Goal: Task Accomplishment & Management: Manage account settings

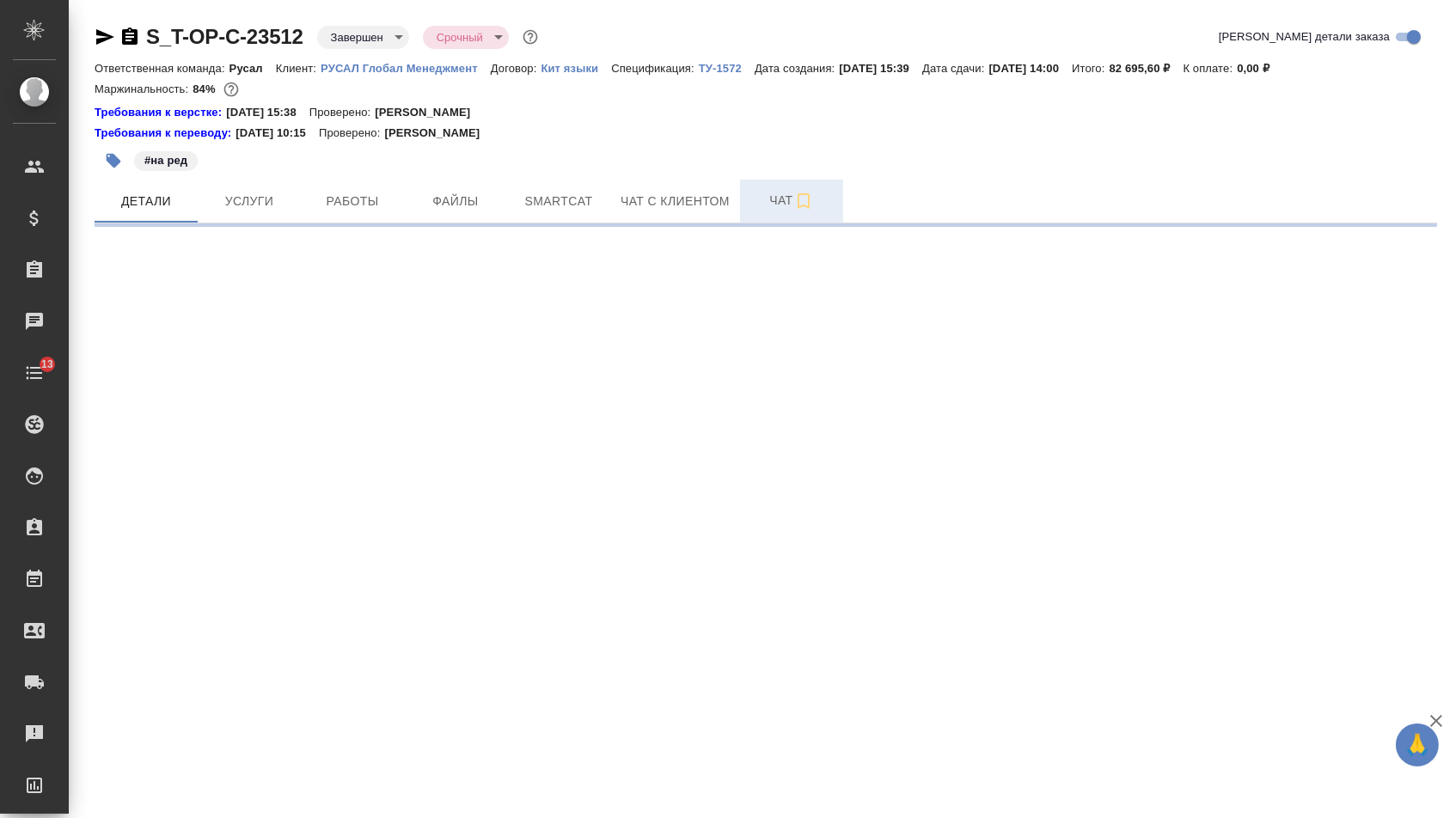
select select "RU"
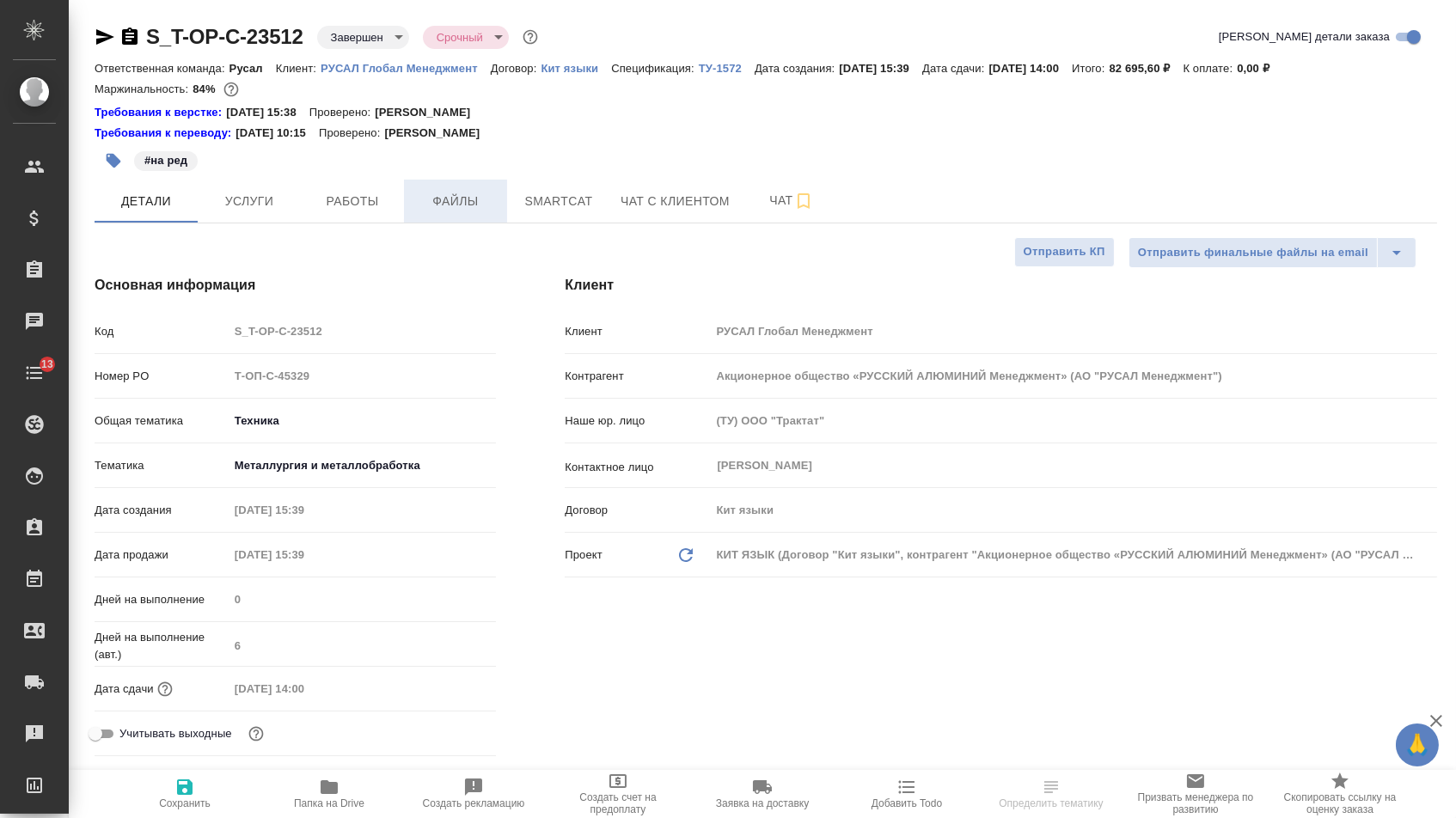
click at [461, 210] on span "Файлы" at bounding box center [455, 201] width 82 height 22
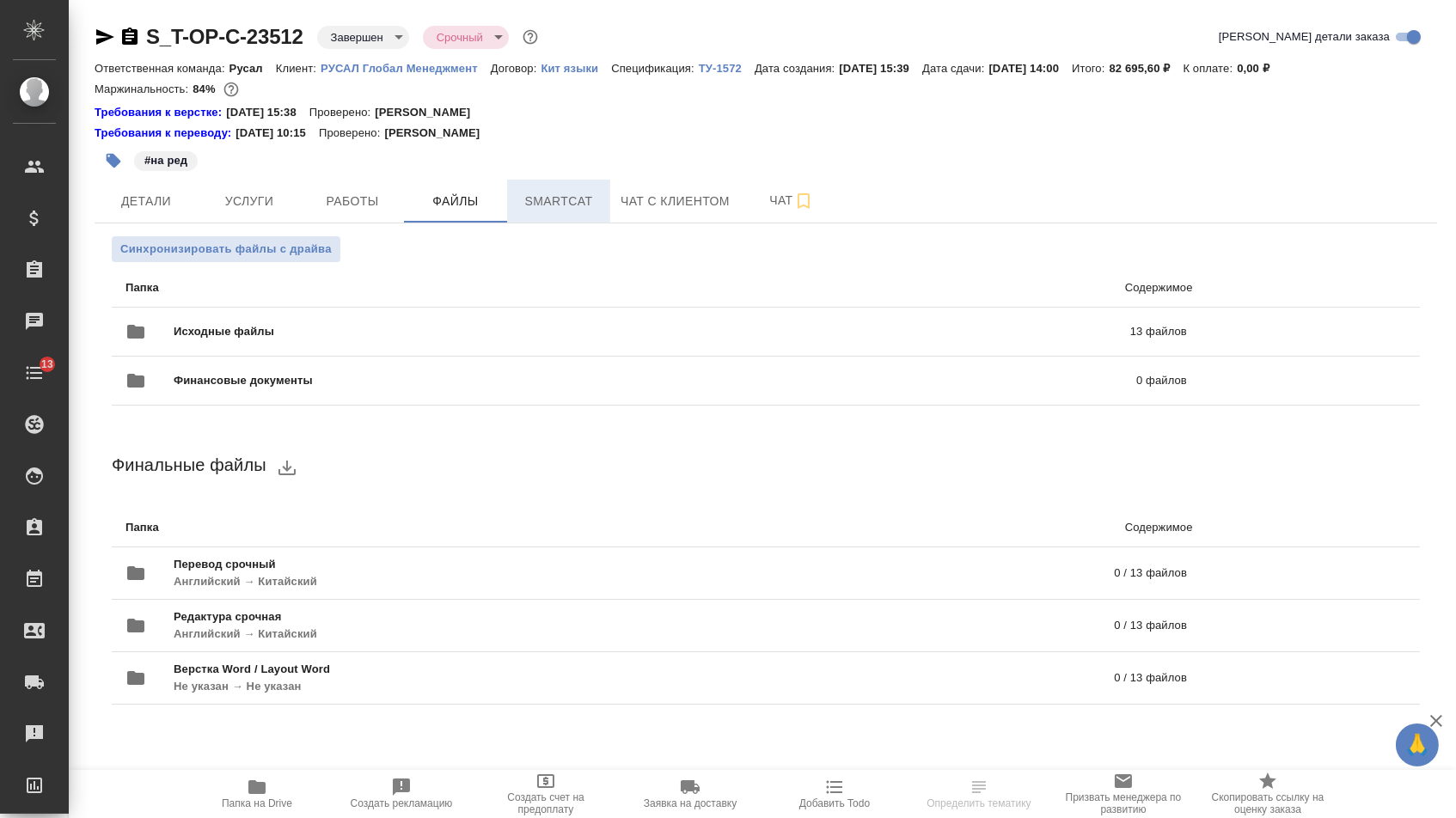
click at [532, 207] on span "Smartcat" at bounding box center [558, 201] width 82 height 22
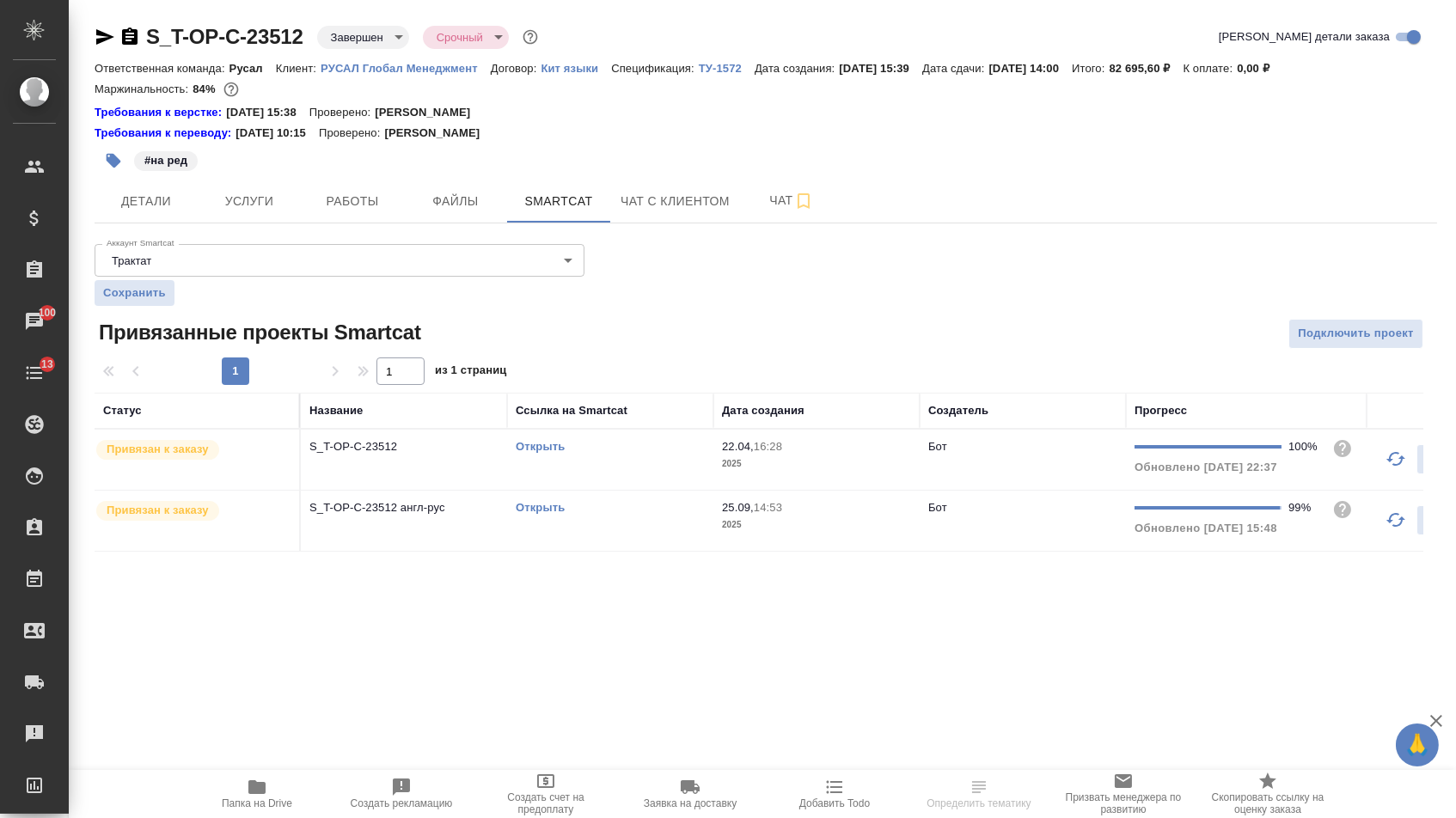
click at [531, 453] on link "Открыть" at bounding box center [540, 445] width 49 height 13
click at [249, 218] on button "Услуги" at bounding box center [248, 201] width 103 height 43
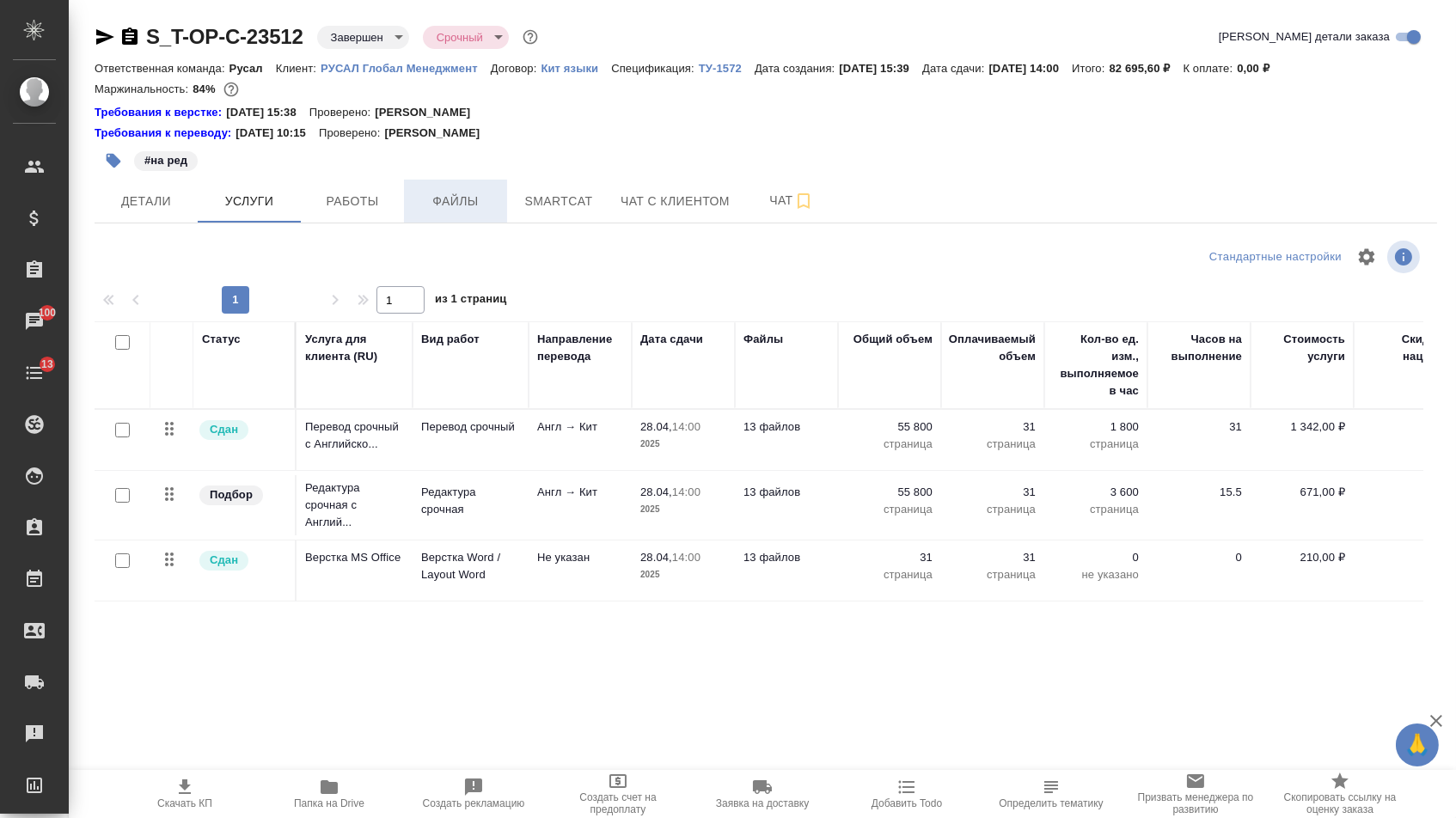
click at [433, 202] on span "Файлы" at bounding box center [455, 201] width 82 height 22
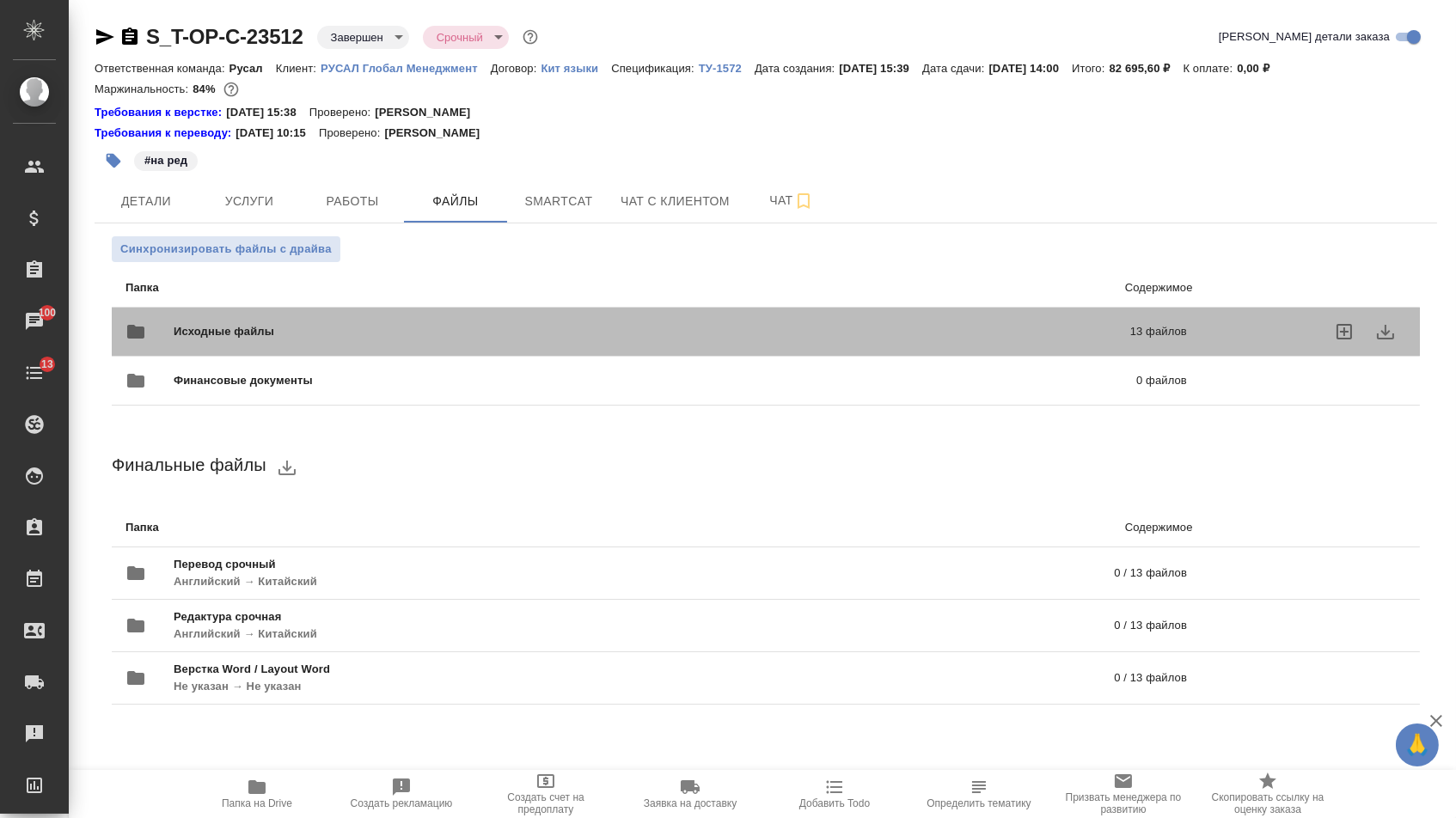
click at [325, 332] on span "Исходные файлы" at bounding box center [438, 332] width 529 height 18
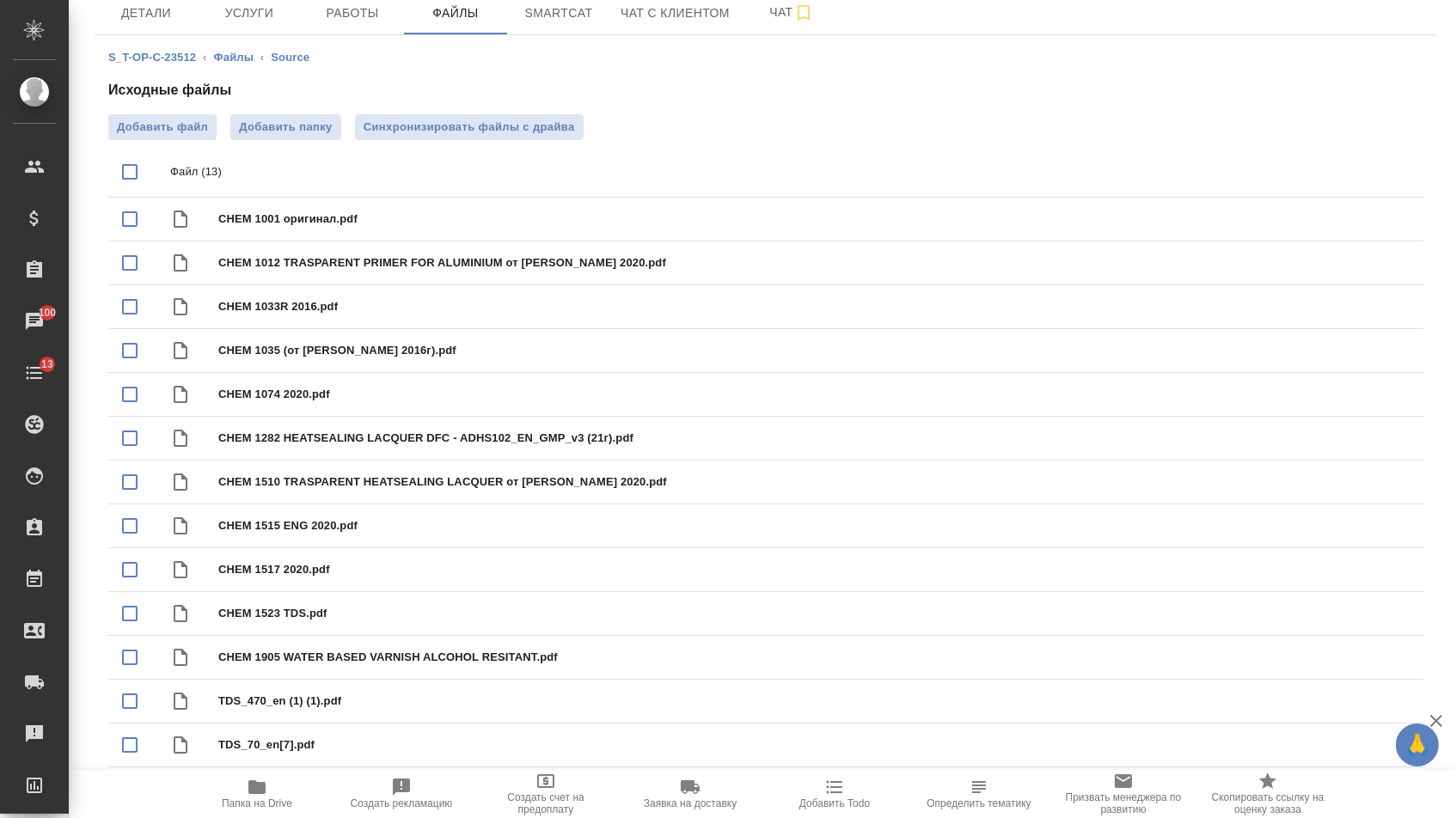
click at [125, 154] on input "checkbox" at bounding box center [130, 172] width 36 height 36
checkbox input "true"
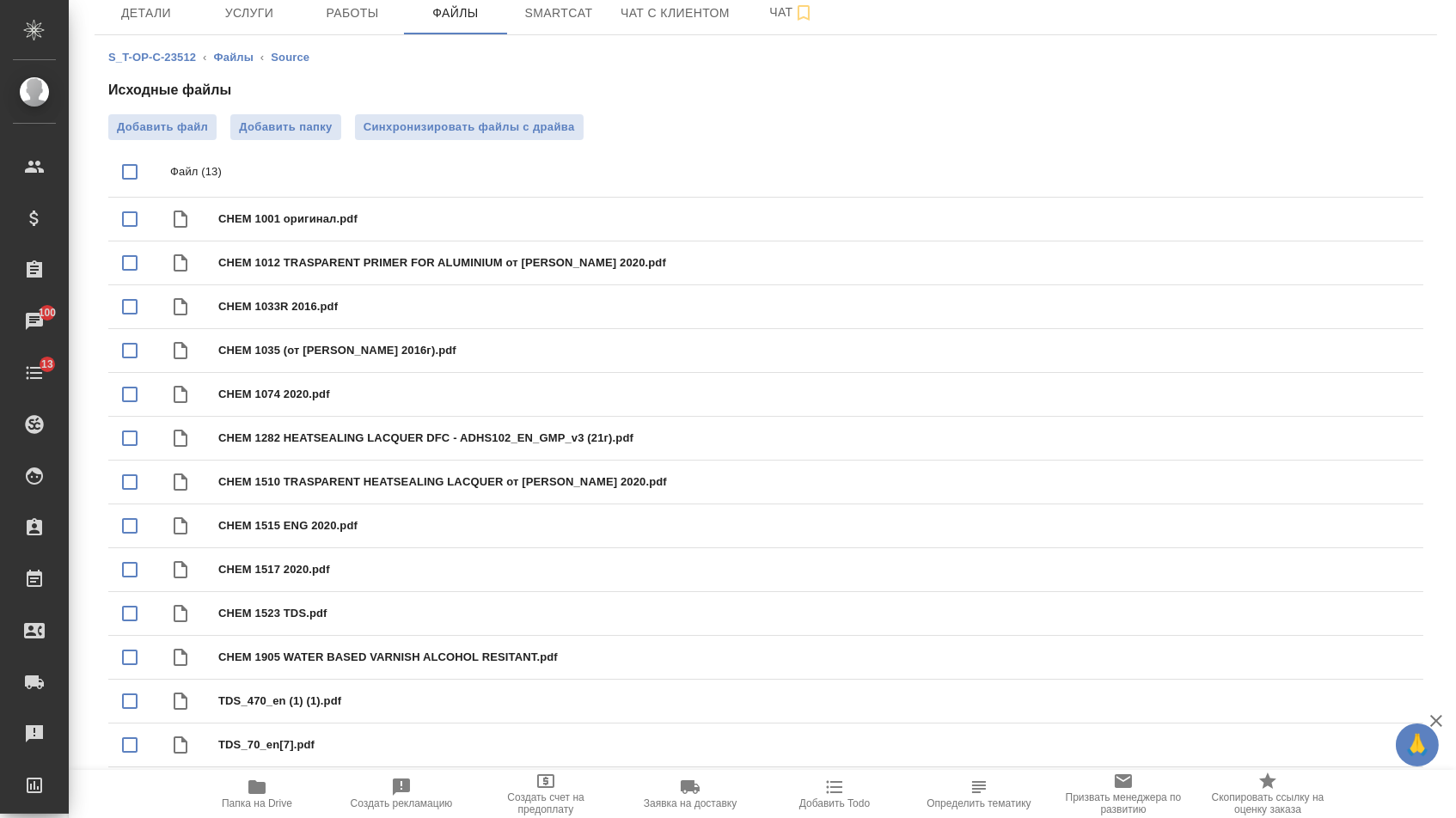
checkbox input "true"
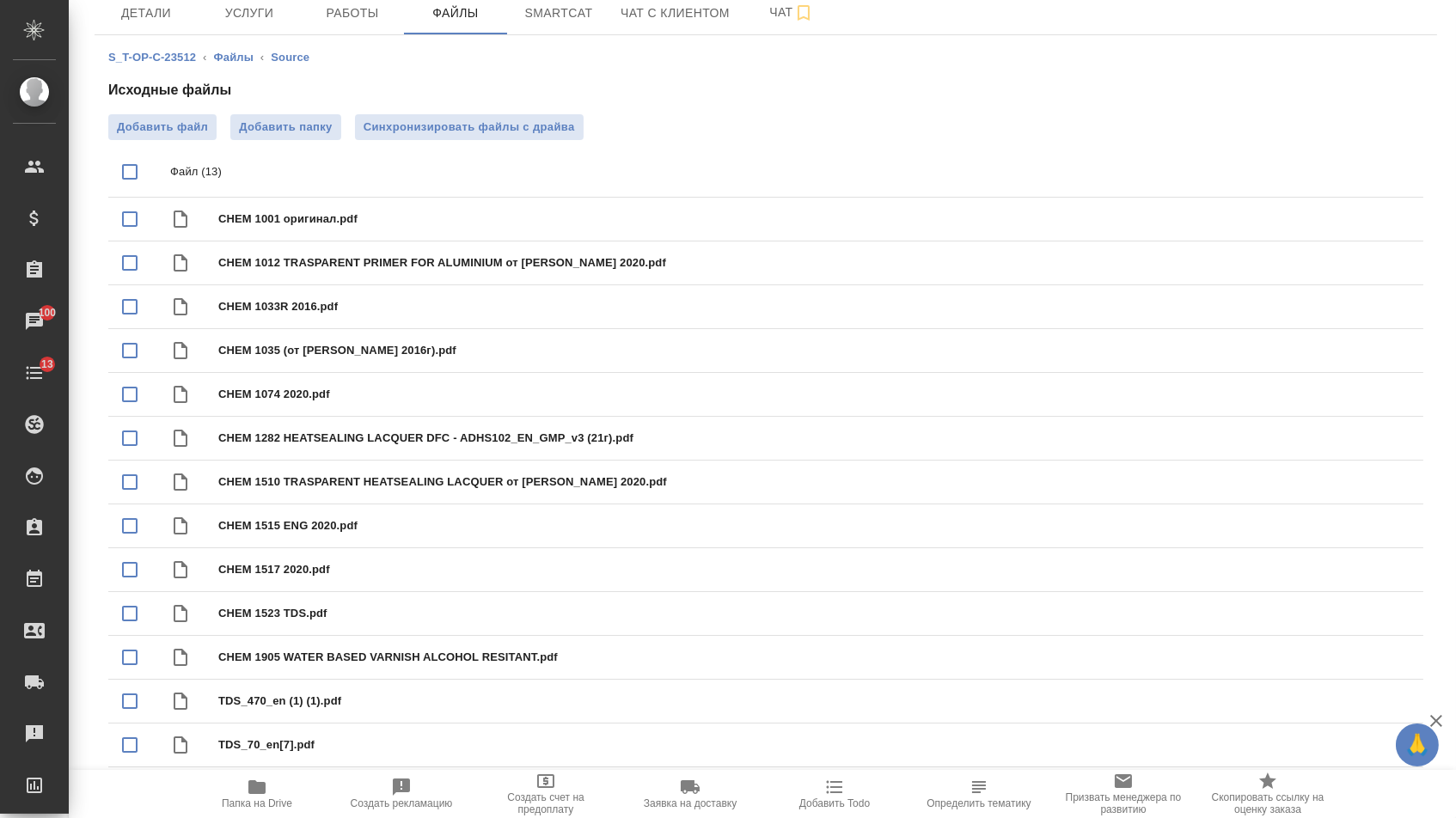
checkbox input "true"
click at [1342, 166] on icon "download" at bounding box center [1347, 173] width 18 height 15
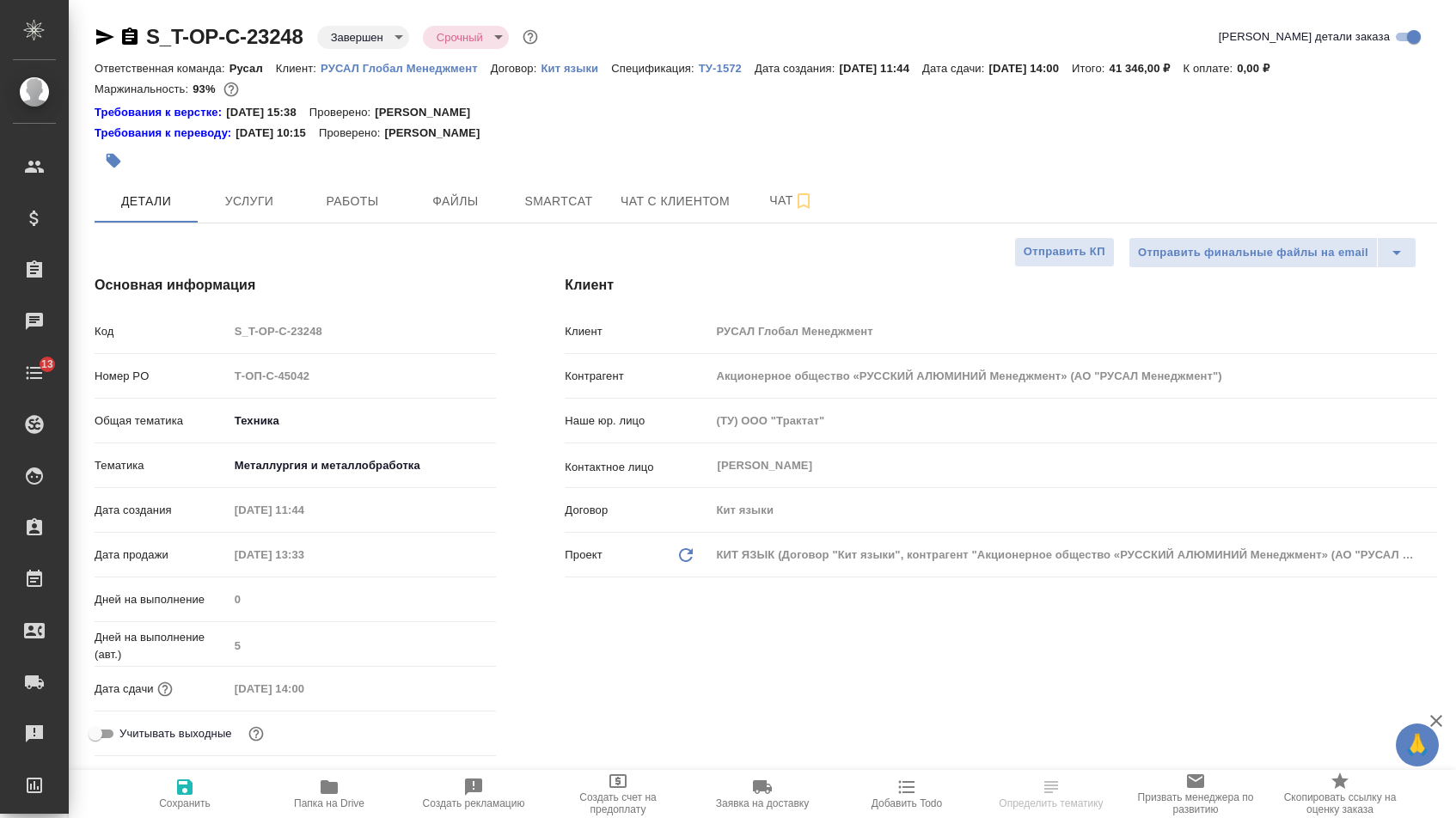
select select "RU"
click at [534, 212] on span "Smartcat" at bounding box center [558, 201] width 82 height 22
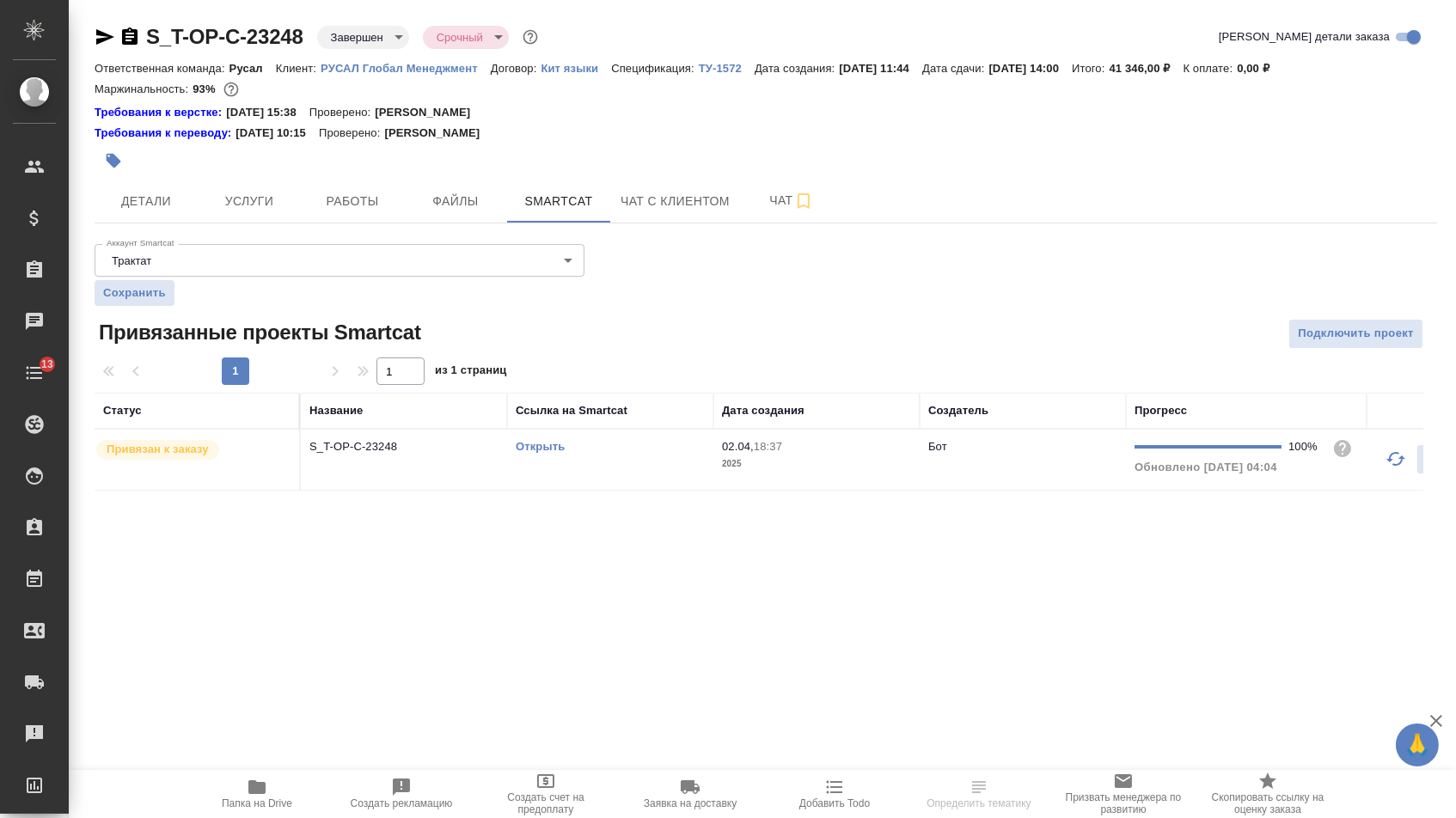
click at [529, 453] on link "Открыть" at bounding box center [540, 445] width 49 height 13
click at [113, 197] on span "Детали" at bounding box center [146, 201] width 82 height 22
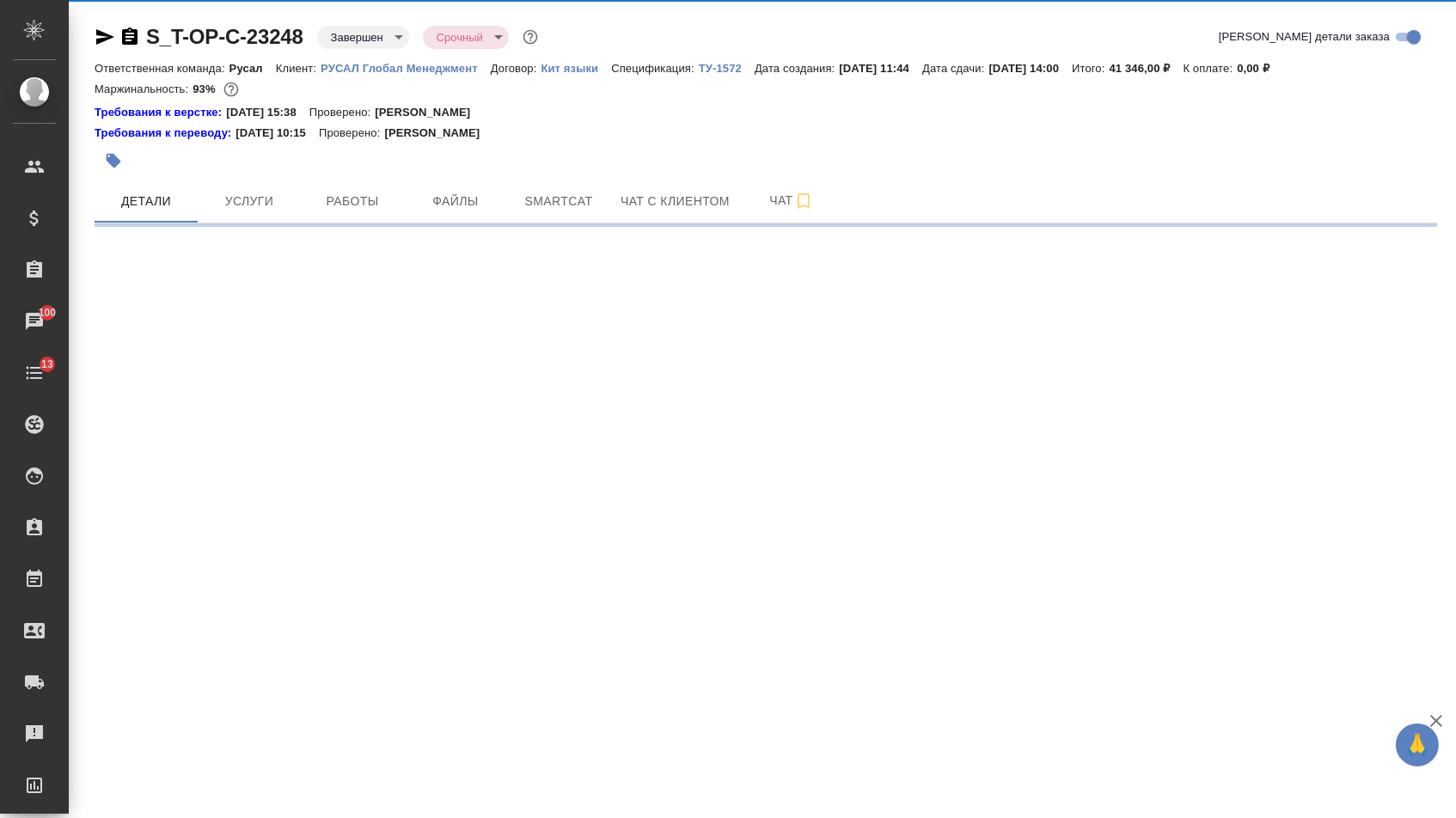
select select "RU"
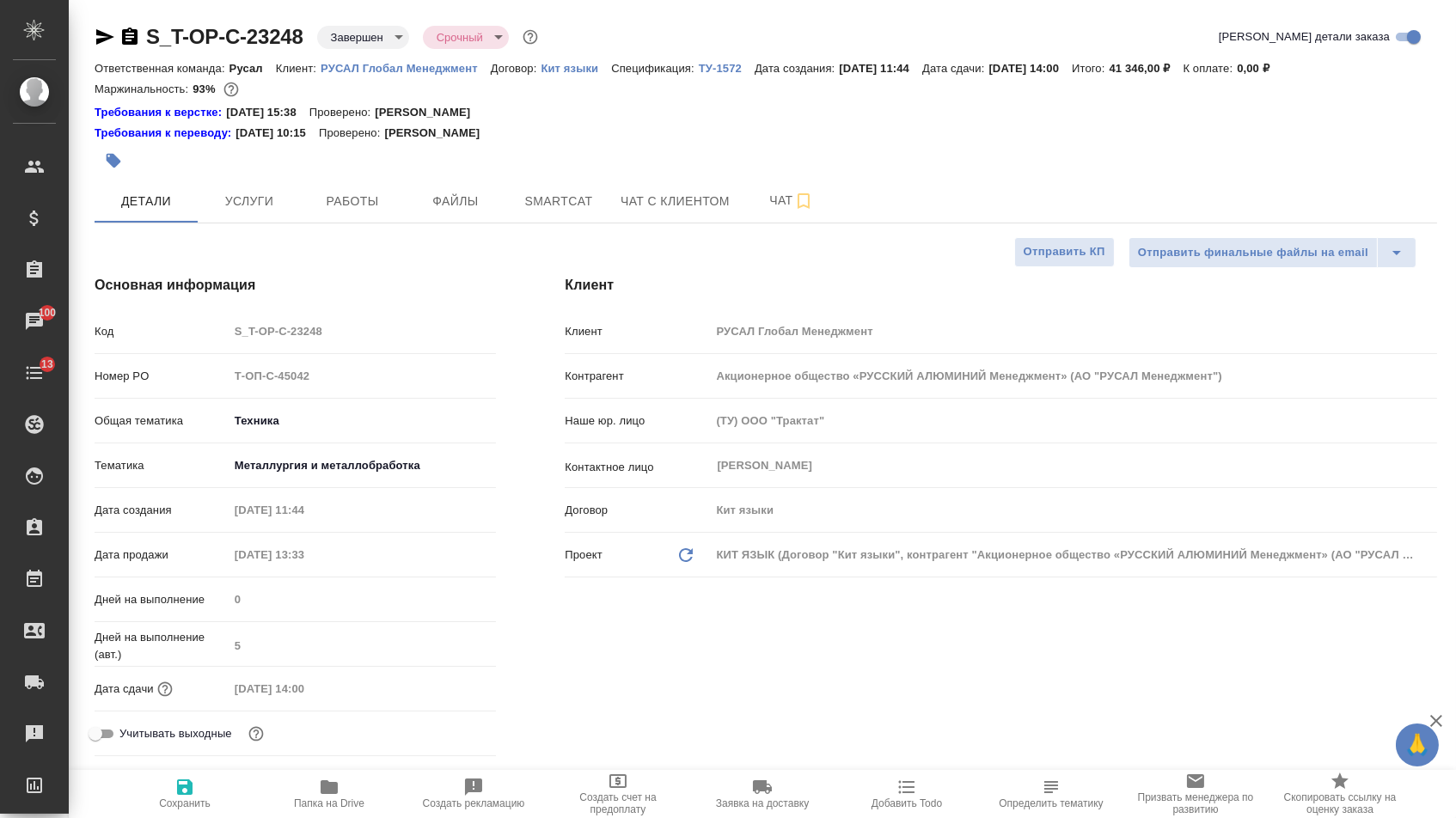
type textarea "x"
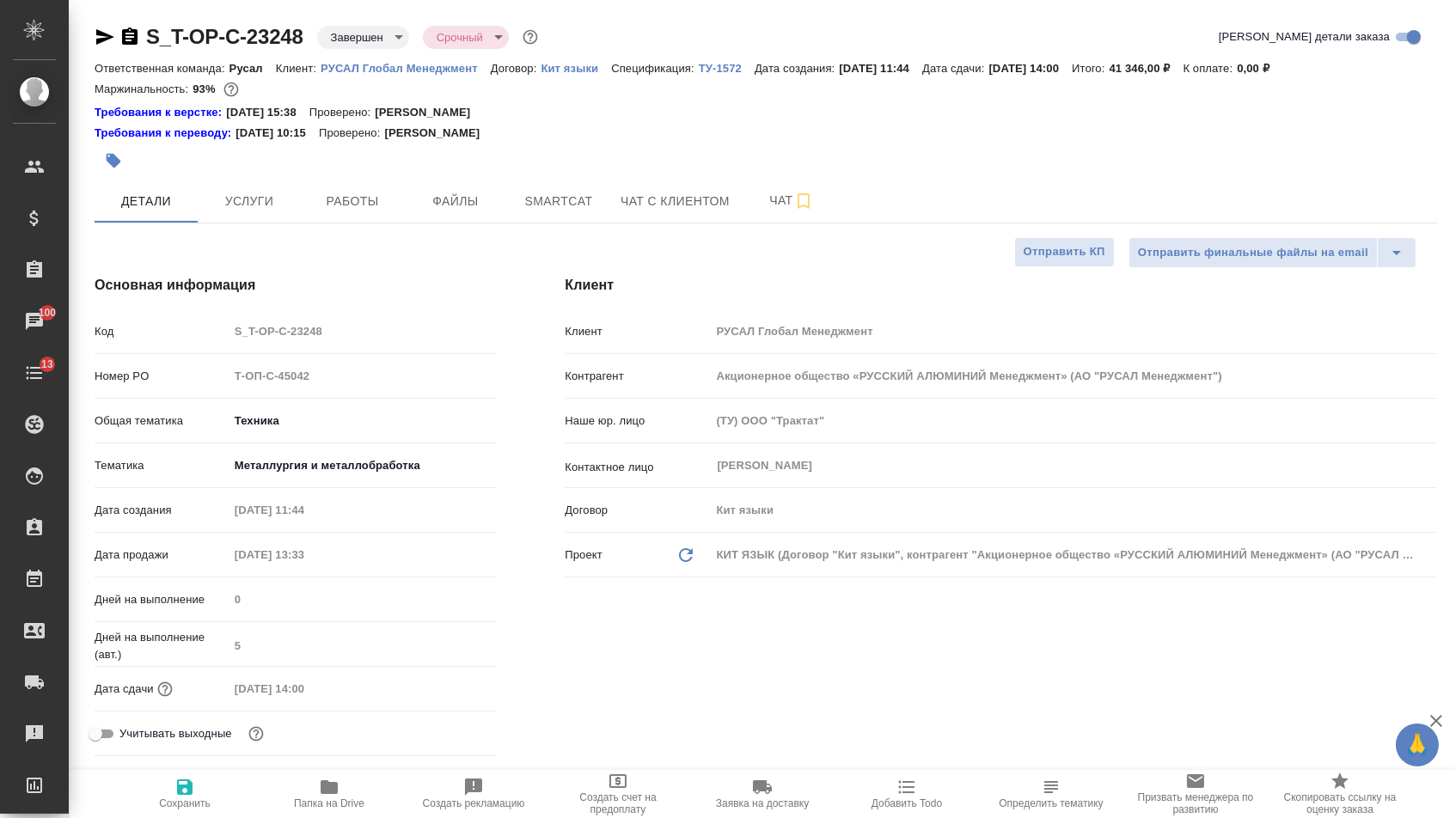
type textarea "x"
